Goal: Task Accomplishment & Management: Use online tool/utility

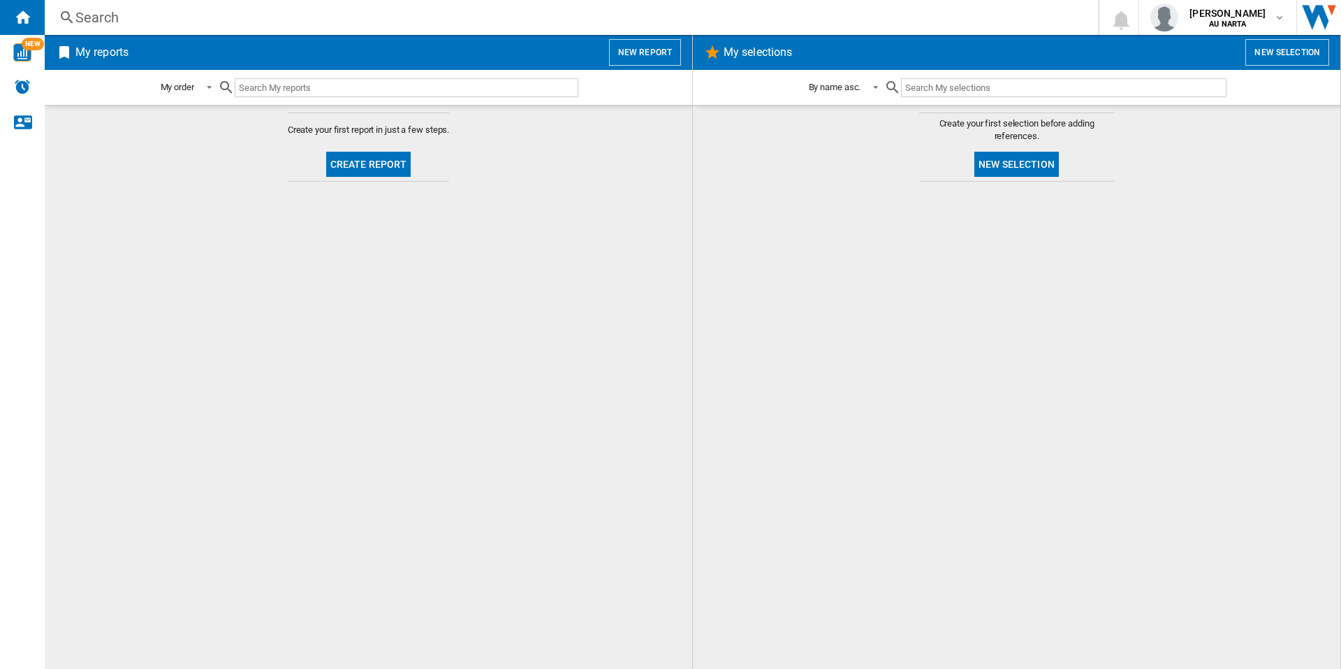
click at [645, 46] on button "New report" at bounding box center [645, 52] width 72 height 27
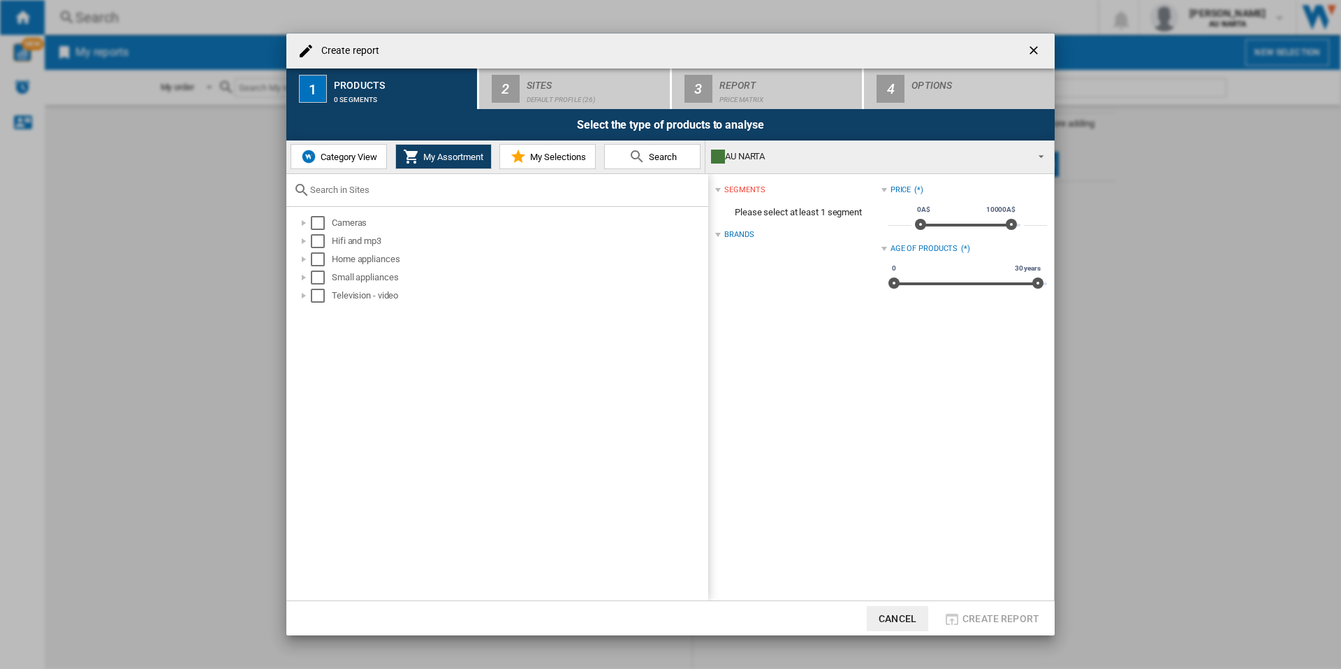
click at [324, 154] on span "Category View" at bounding box center [347, 157] width 60 height 10
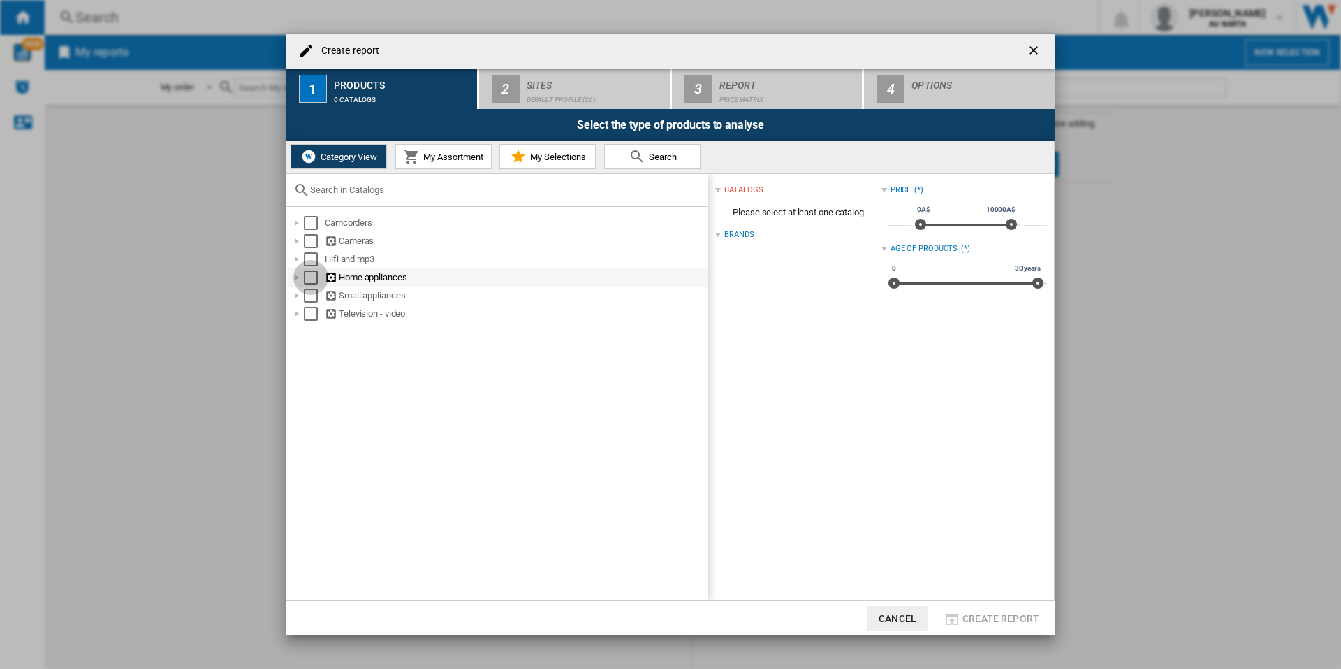
click at [308, 279] on div "Select" at bounding box center [311, 277] width 14 height 14
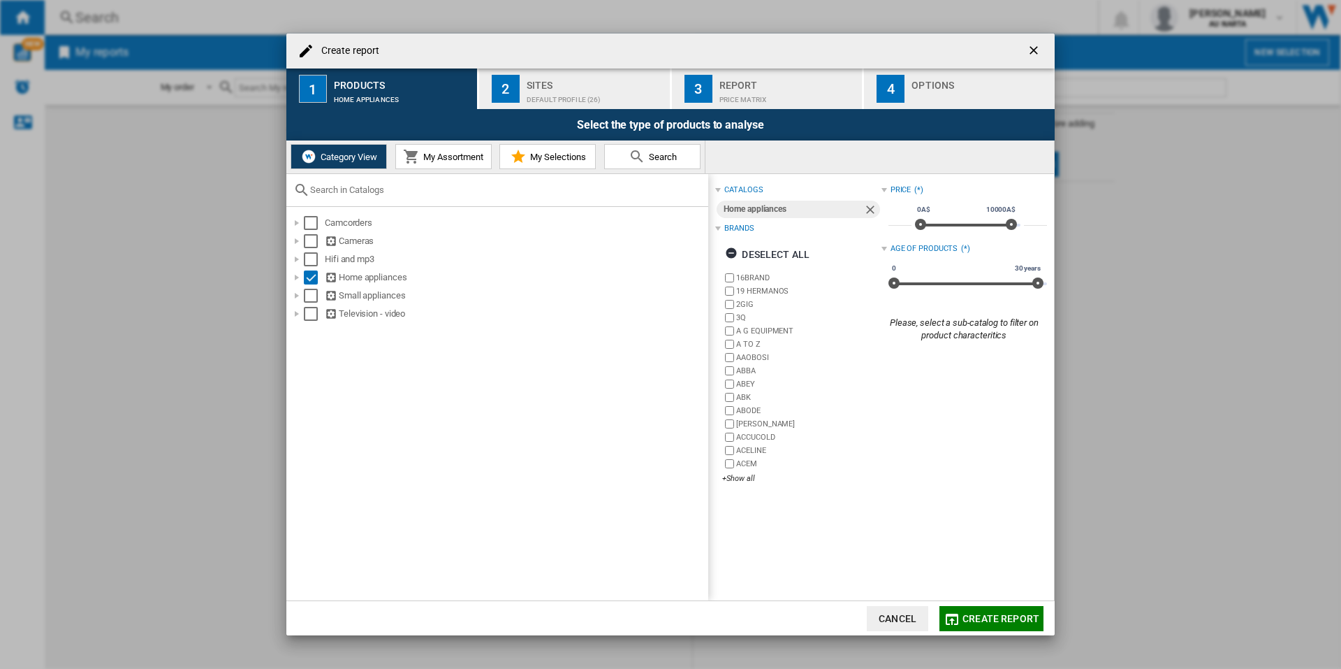
click at [669, 89] on div "Price Matrix" at bounding box center [789, 96] width 138 height 15
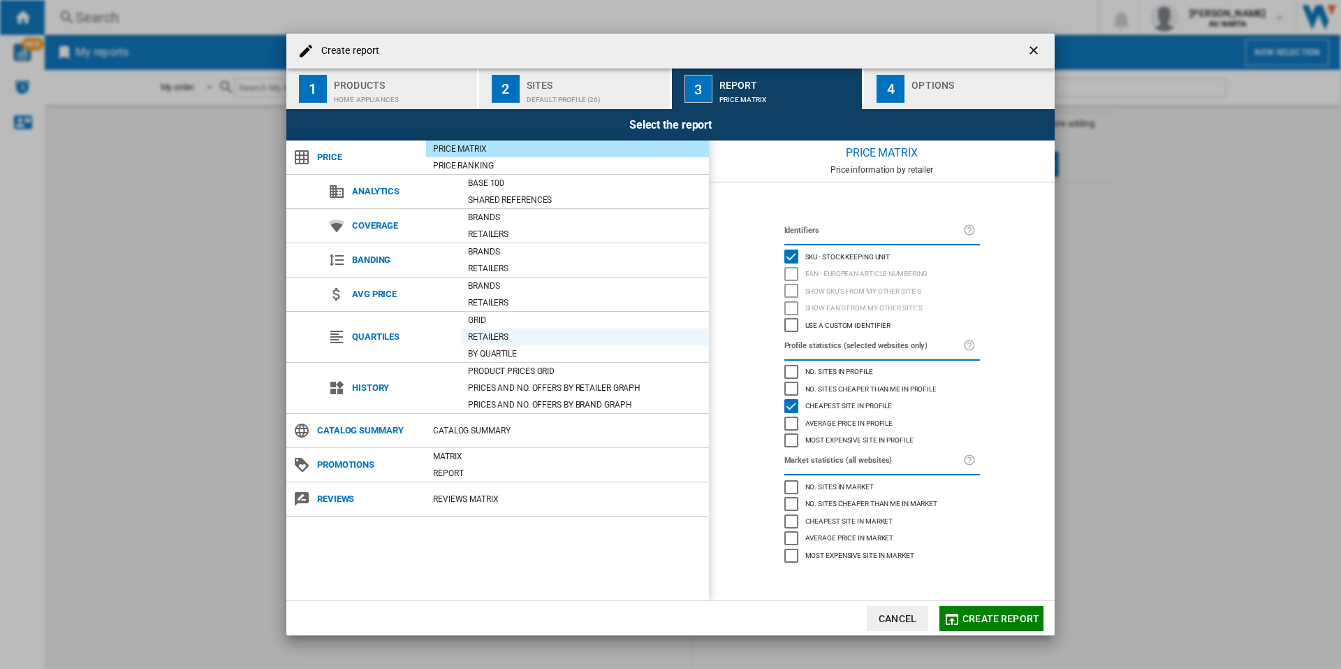
click at [494, 340] on div "Retailers" at bounding box center [585, 337] width 248 height 14
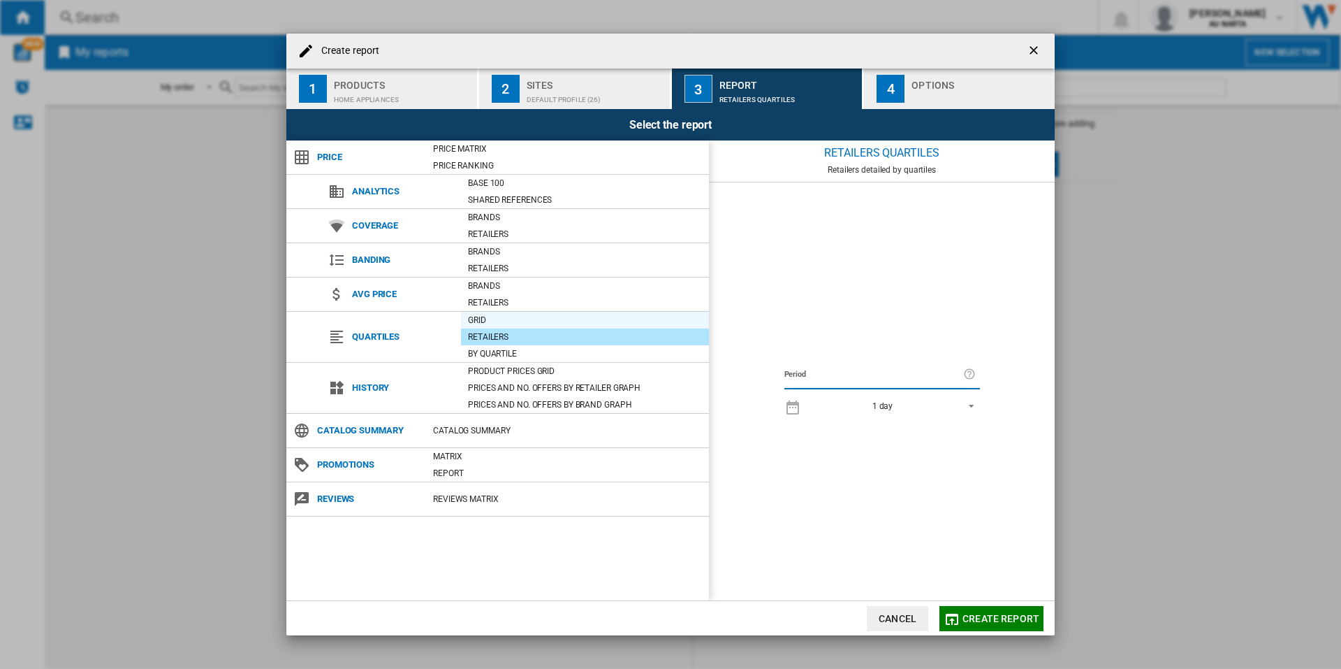
click at [503, 325] on div "Grid" at bounding box center [585, 320] width 248 height 14
click at [530, 388] on div "Prices and No. offers by retailer graph" at bounding box center [585, 388] width 248 height 14
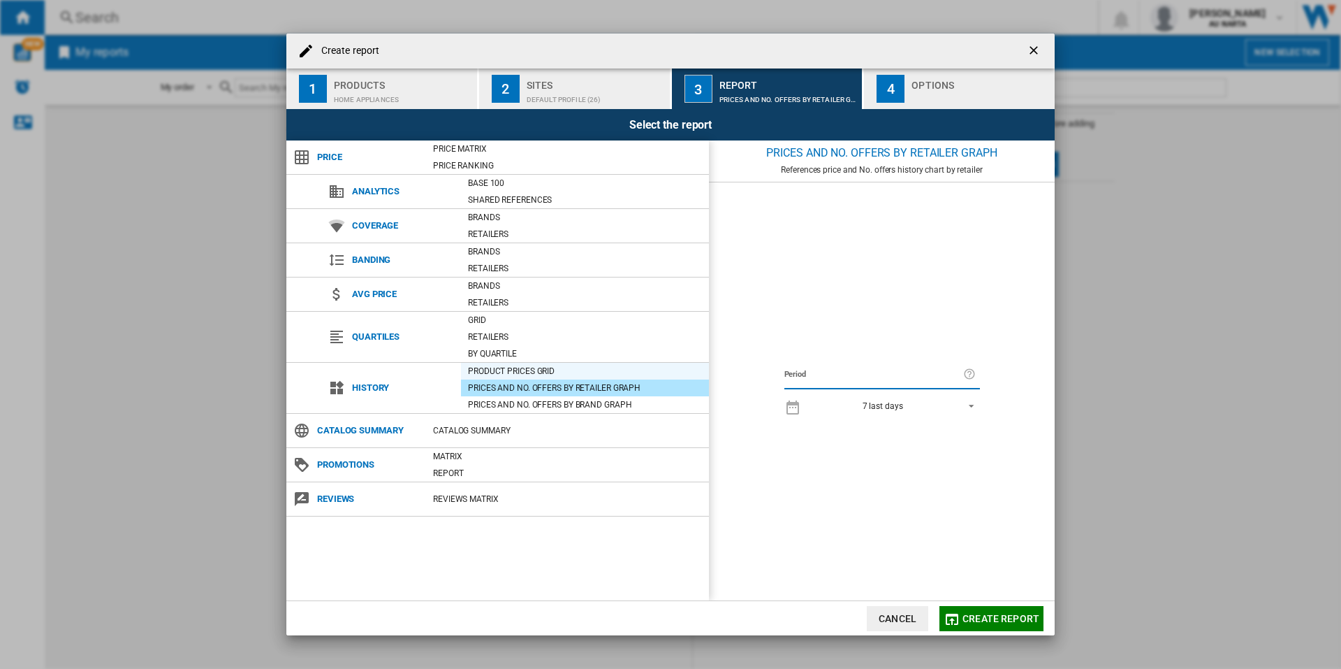
click at [527, 367] on div "Product prices grid" at bounding box center [585, 371] width 248 height 14
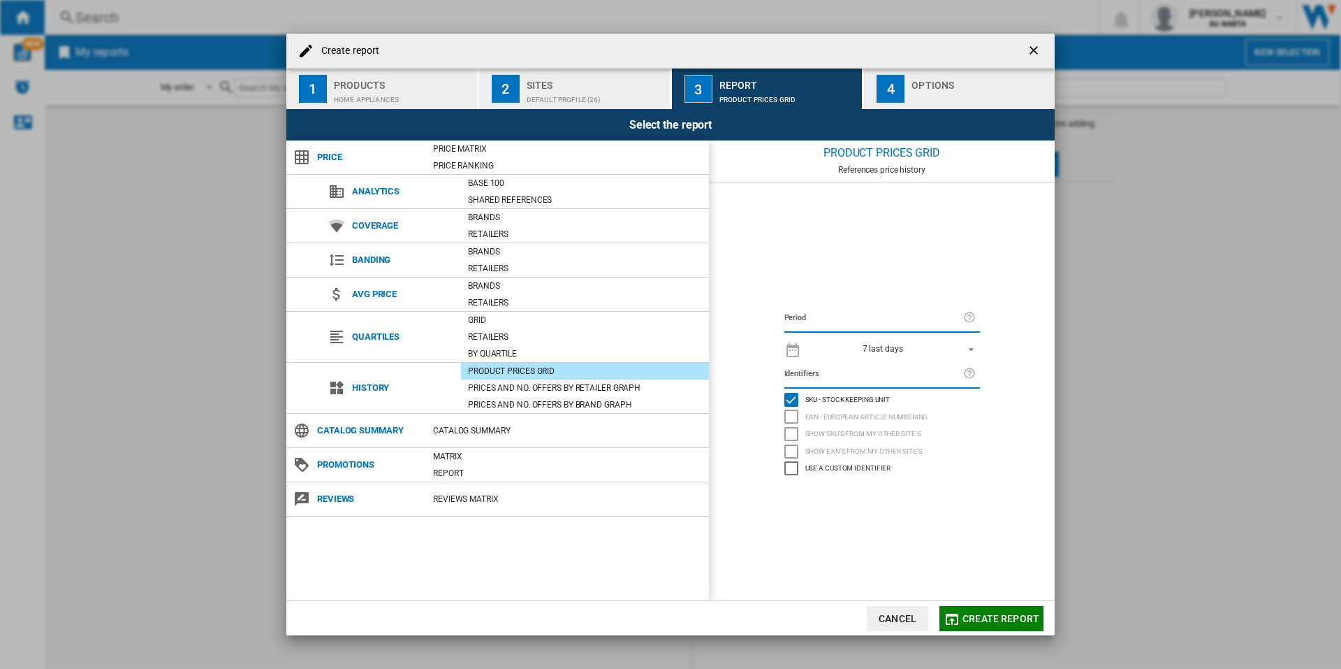
click at [669, 346] on span "7 last days" at bounding box center [883, 349] width 147 height 12
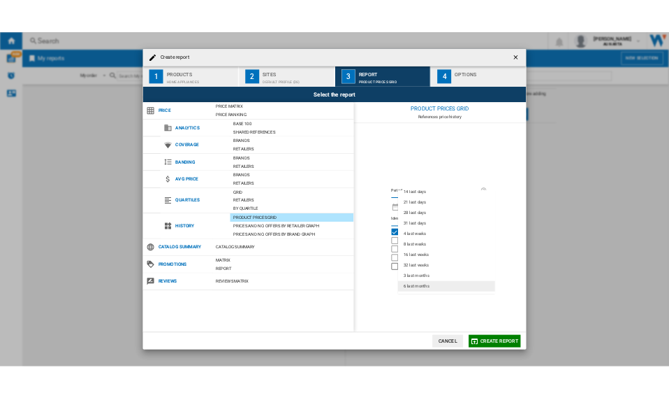
scroll to position [70, 0]
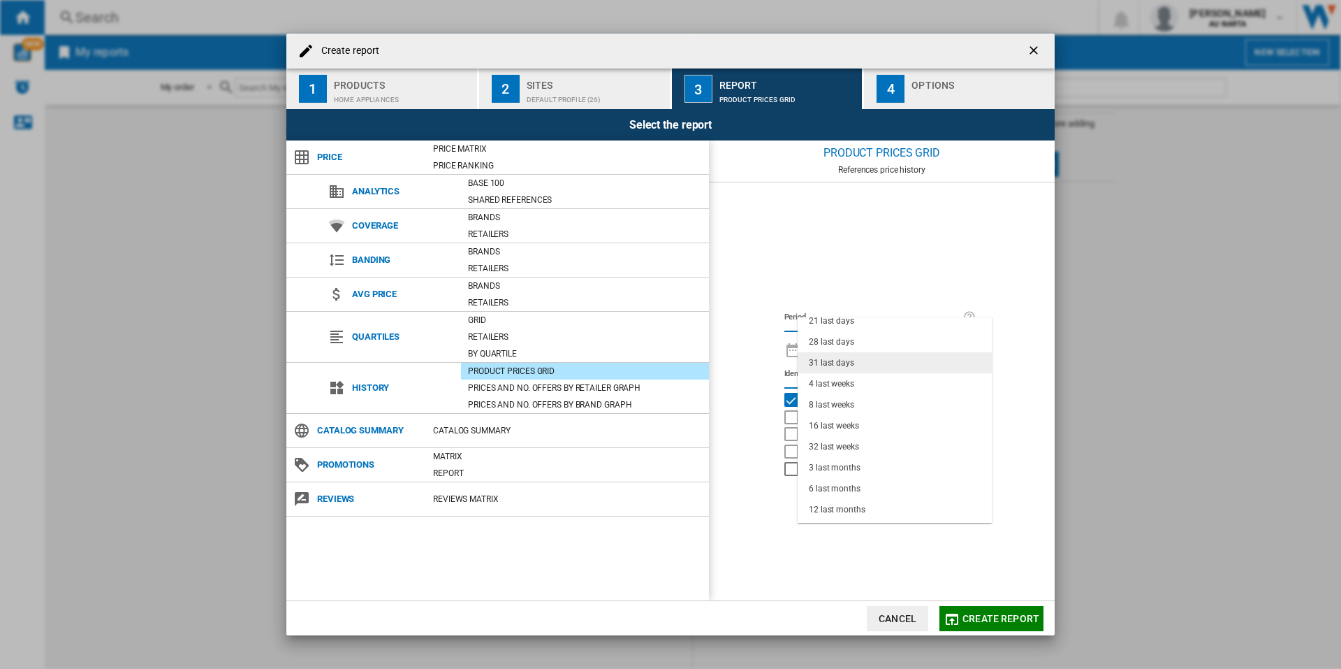
click at [669, 362] on md-option "31 last days" at bounding box center [895, 362] width 194 height 21
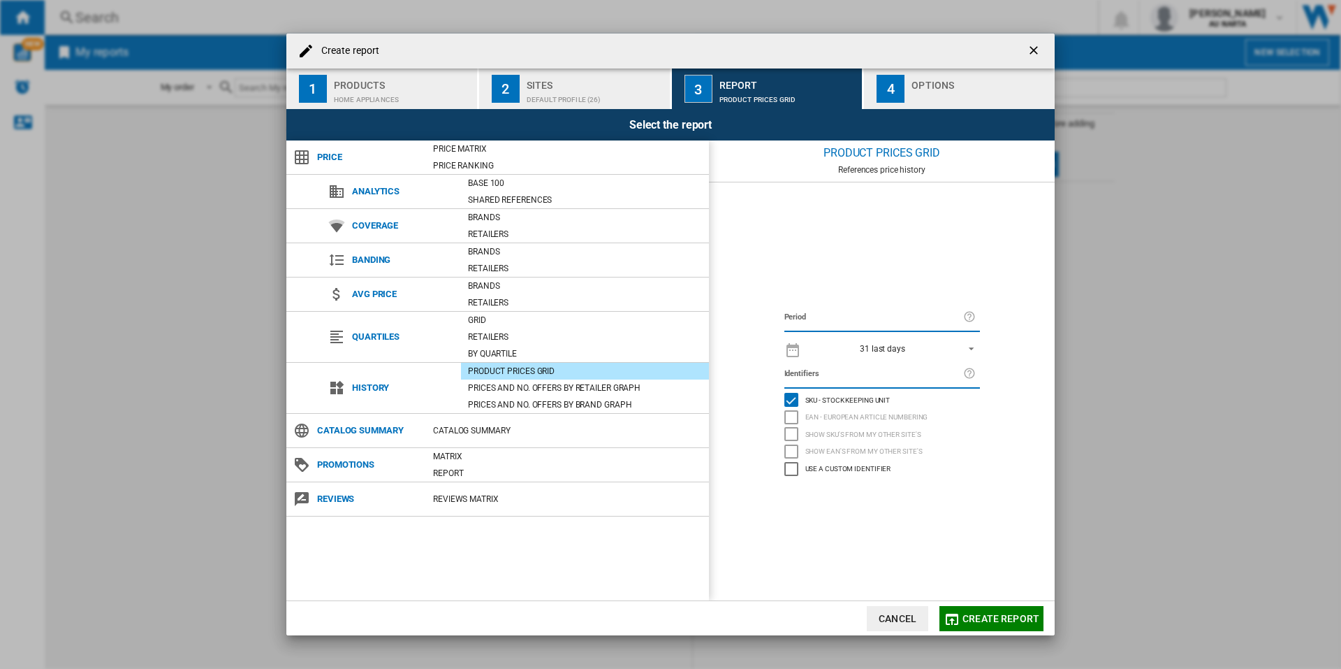
click at [669, 397] on span "Create report" at bounding box center [1001, 618] width 77 height 11
